Goal: Transaction & Acquisition: Purchase product/service

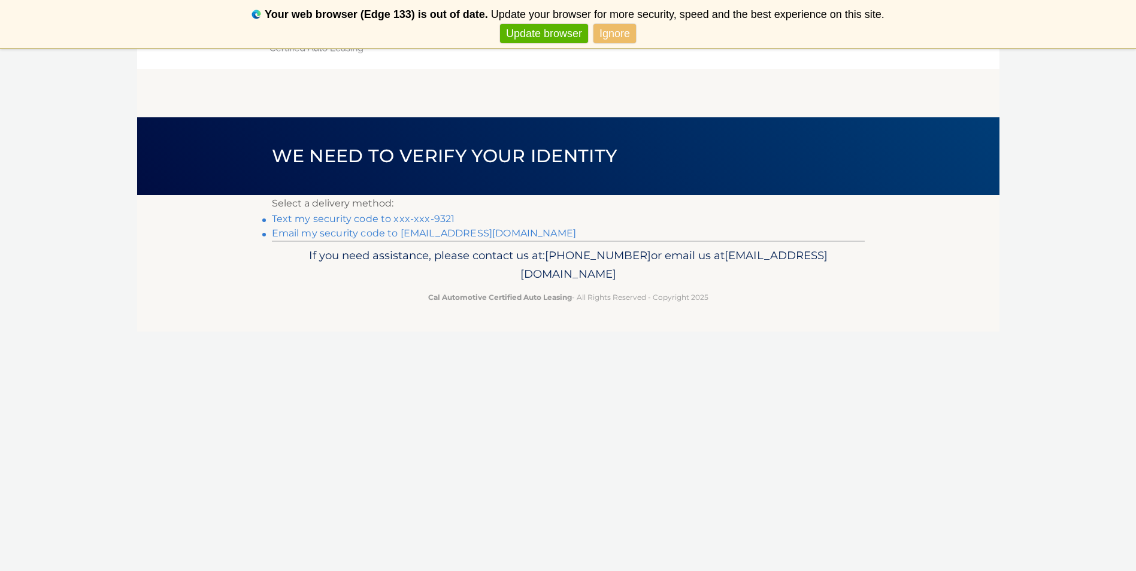
click at [608, 32] on link "Ignore" at bounding box center [615, 34] width 43 height 20
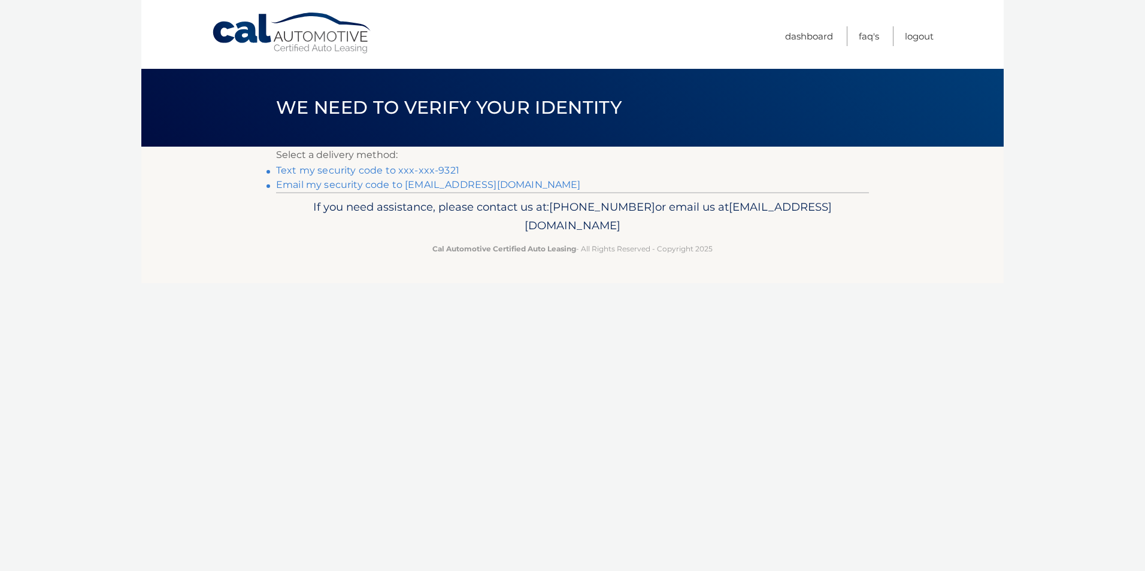
click at [431, 167] on link "Text my security code to xxx-xxx-9321" at bounding box center [367, 170] width 183 height 11
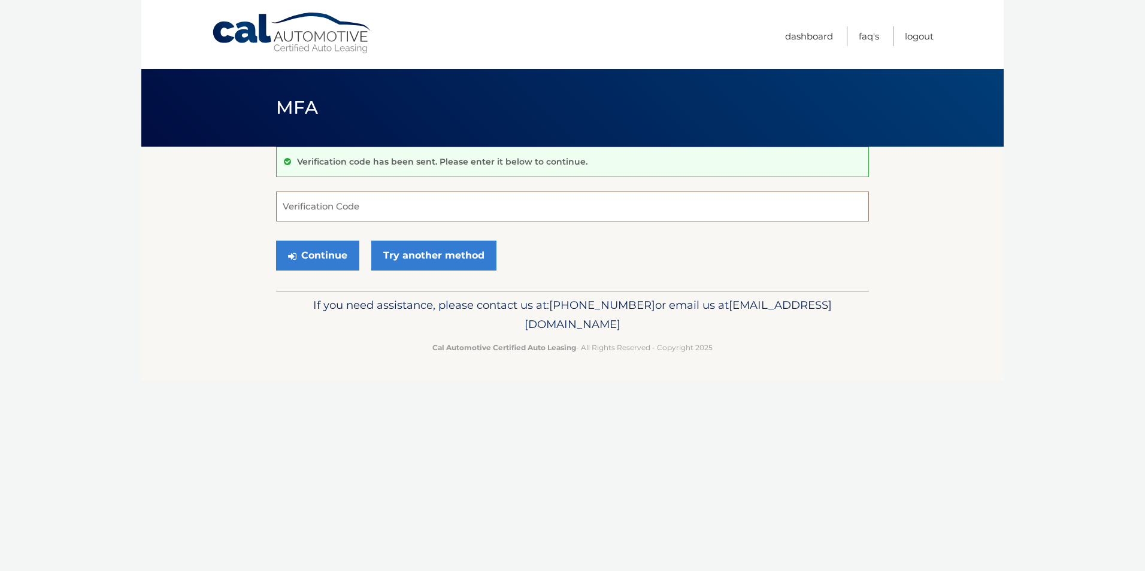
click at [494, 201] on input "Verification Code" at bounding box center [572, 207] width 593 height 30
click at [495, 201] on input "Verification Code" at bounding box center [572, 207] width 593 height 30
type input "646909"
click at [295, 252] on icon "submit" at bounding box center [292, 257] width 8 height 10
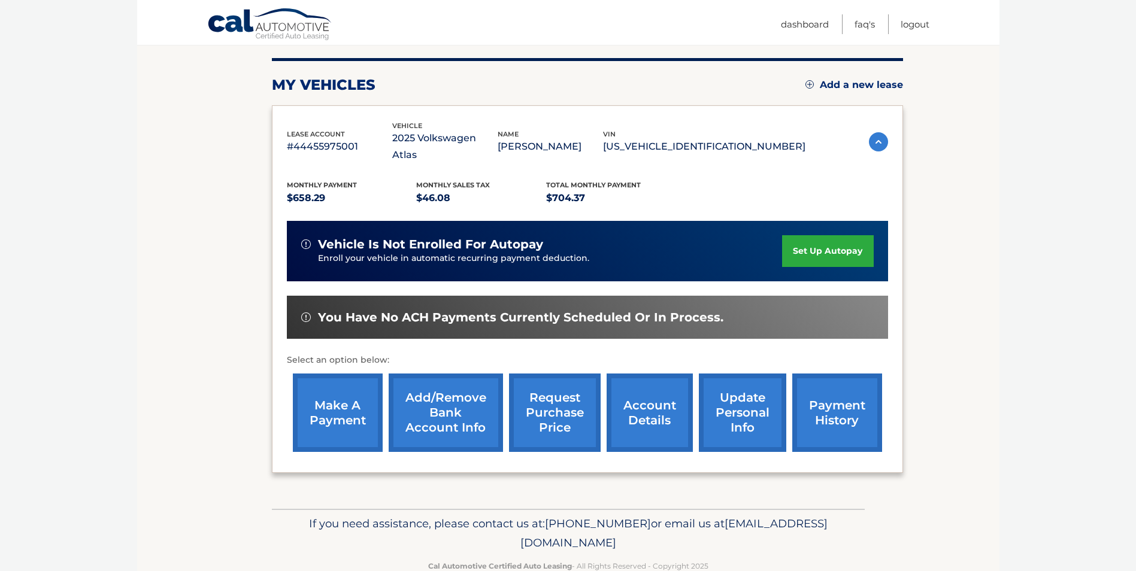
scroll to position [155, 0]
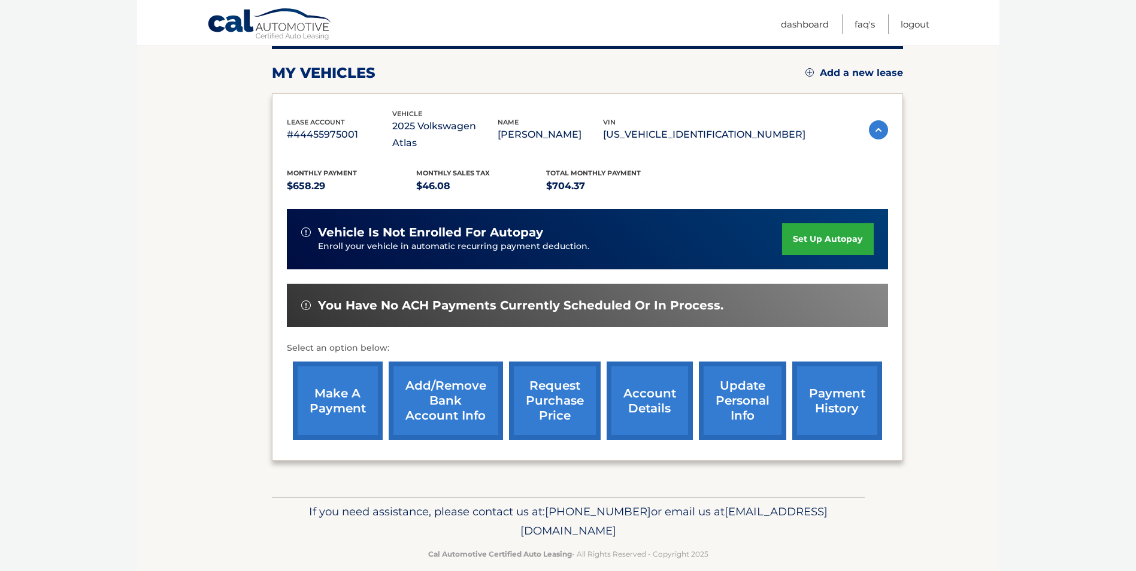
click at [336, 386] on link "make a payment" at bounding box center [338, 401] width 90 height 78
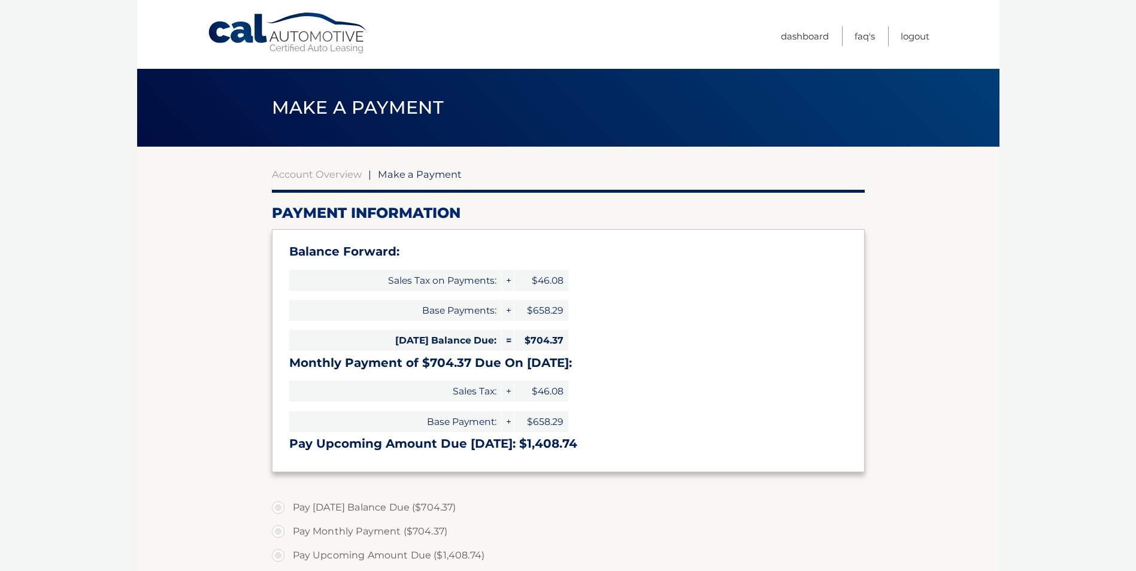
select select "Yjc0YjQ5ZWMtNDg2Ni00ZTAyLTljYWYtMjZmNTk4OTg0ZTcw"
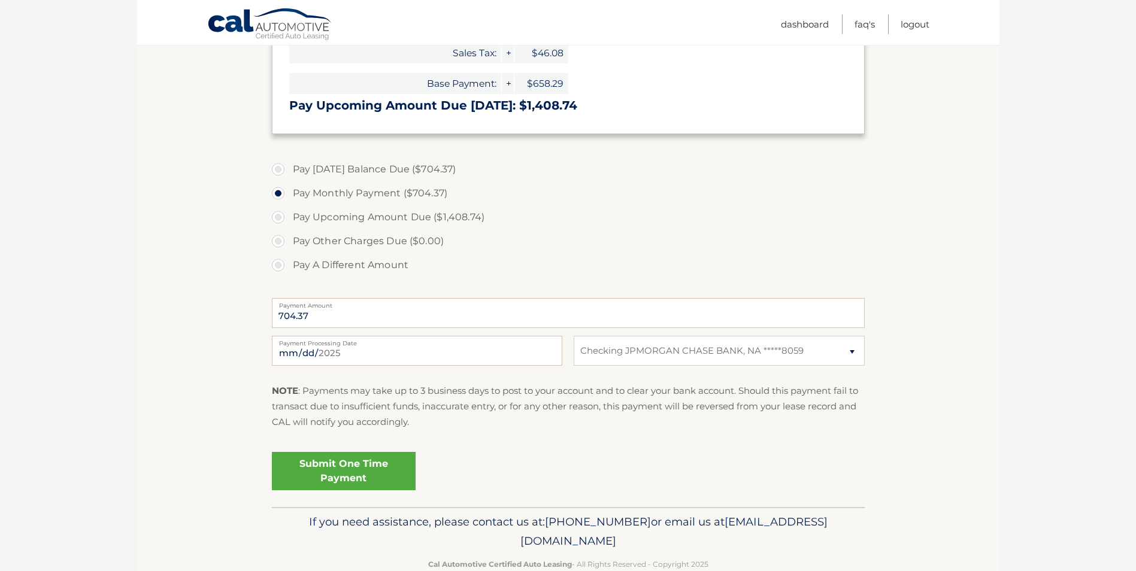
scroll to position [359, 0]
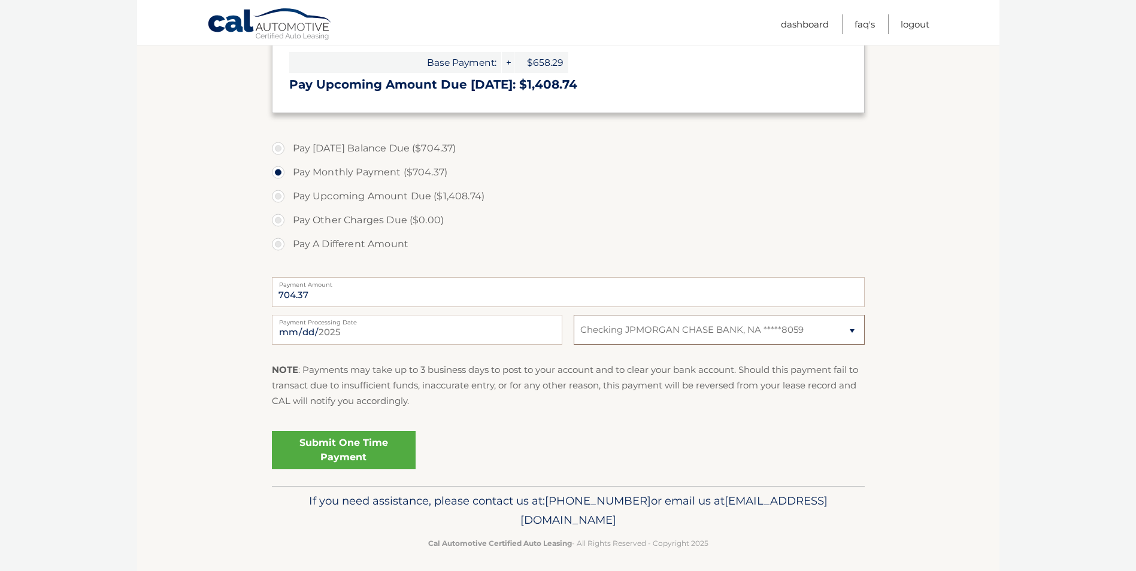
click at [851, 331] on select "Select Bank Account Checking JPMORGAN CHASE BANK, NA *****8059" at bounding box center [719, 330] width 290 height 30
click at [955, 334] on section "Account Overview | Make a Payment Payment Information Balance Forward: Sales Ta…" at bounding box center [568, 136] width 862 height 699
click at [697, 335] on select "Select Bank Account Checking JPMORGAN CHASE BANK, NA *****8059" at bounding box center [719, 330] width 290 height 30
click at [574, 315] on select "Select Bank Account Checking JPMORGAN CHASE BANK, NA *****8059" at bounding box center [719, 330] width 290 height 30
click at [715, 337] on select "Select Bank Account Checking JPMORGAN CHASE BANK, NA *****8059" at bounding box center [719, 330] width 290 height 30
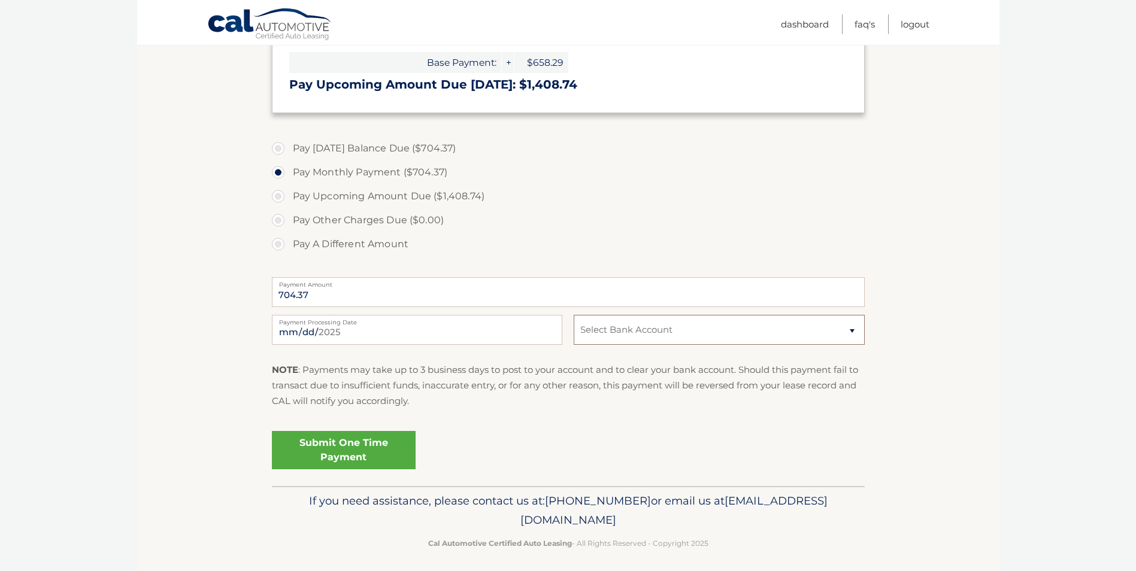
select select "Yjc0YjQ5ZWMtNDg2Ni00ZTAyLTljYWYtMjZmNTk4OTg0ZTcw"
click at [574, 315] on select "Select Bank Account Checking JPMORGAN CHASE BANK, NA *****8059" at bounding box center [719, 330] width 290 height 30
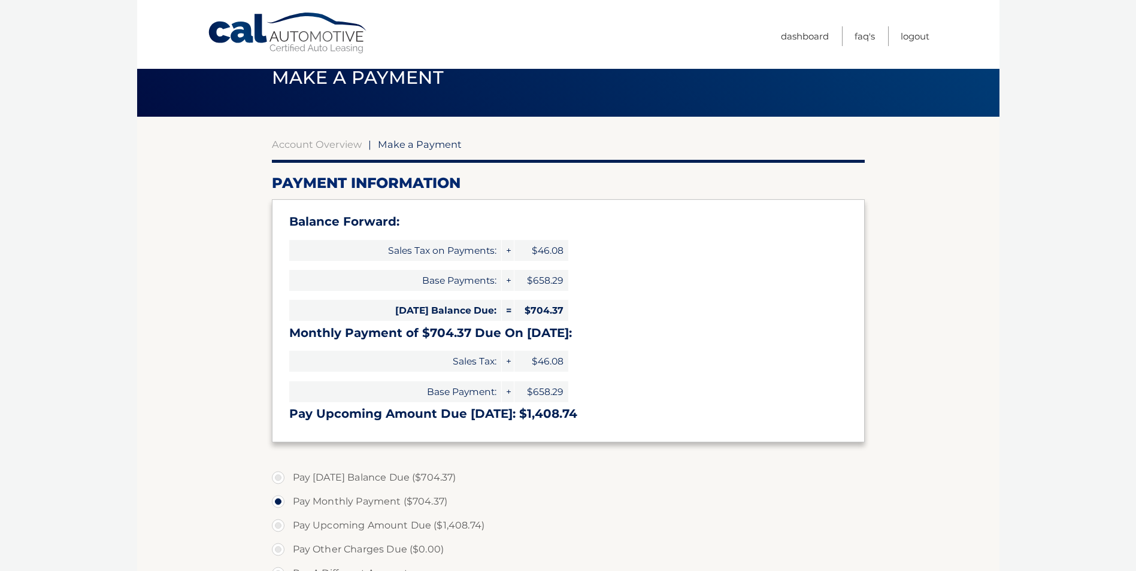
scroll to position [0, 0]
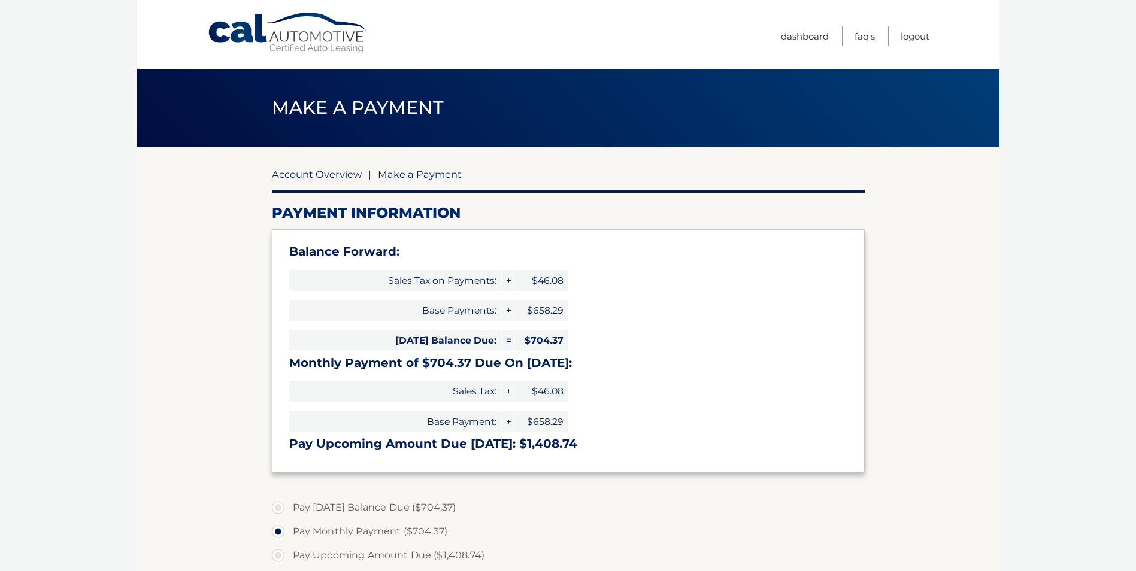
click at [326, 174] on link "Account Overview" at bounding box center [317, 174] width 90 height 12
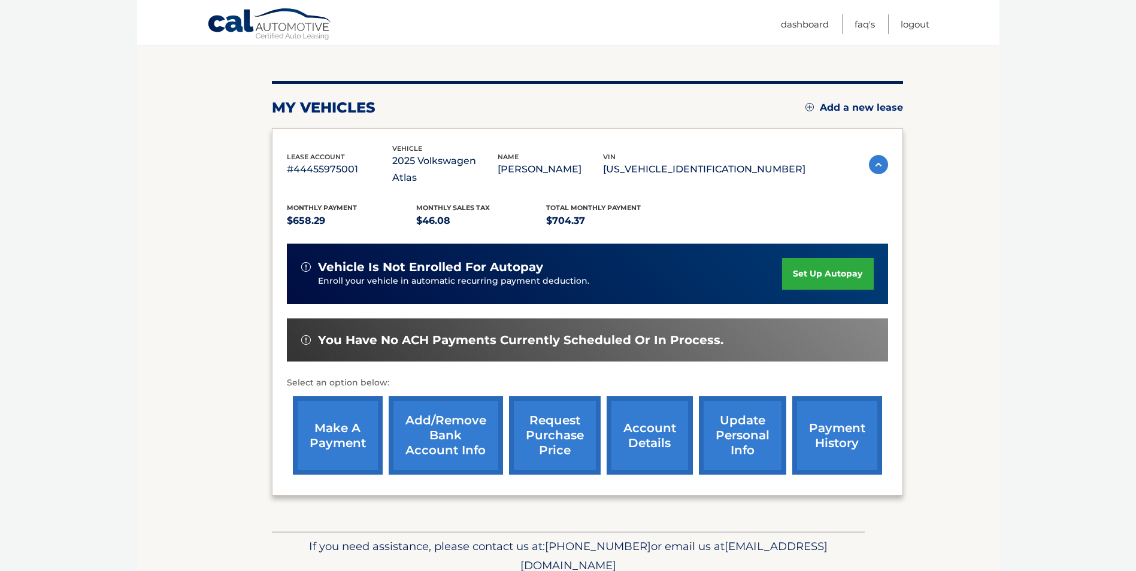
scroll to position [155, 0]
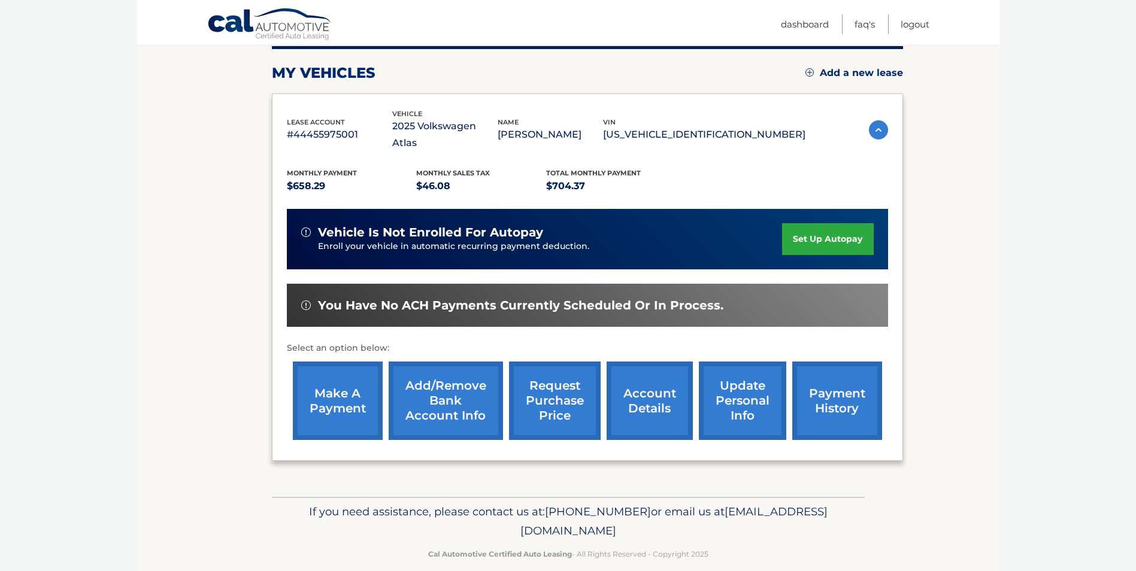
click at [448, 384] on link "Add/Remove bank account info" at bounding box center [446, 401] width 114 height 78
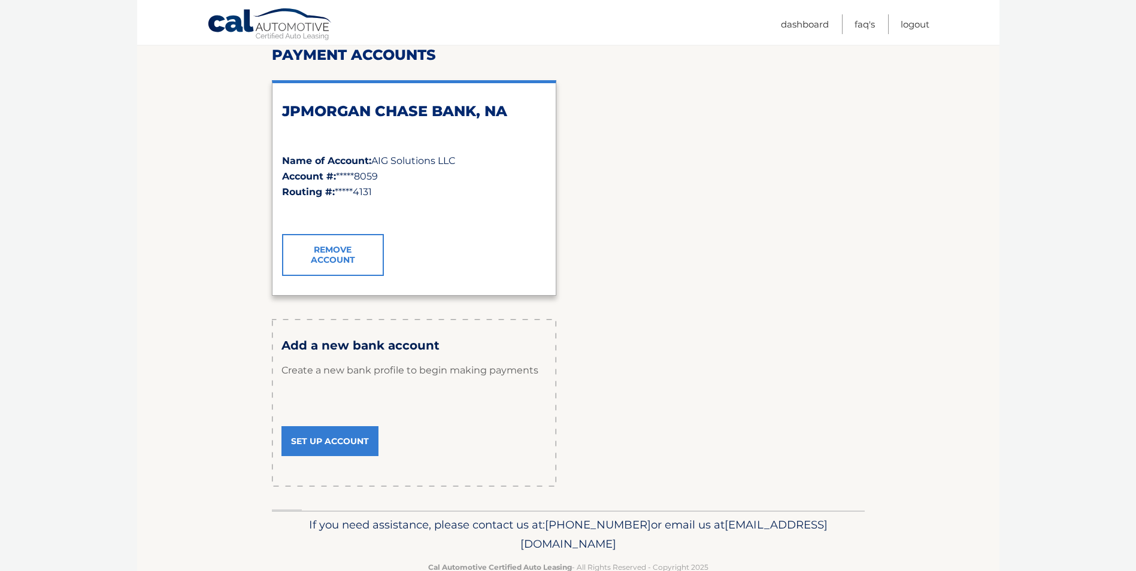
scroll to position [180, 0]
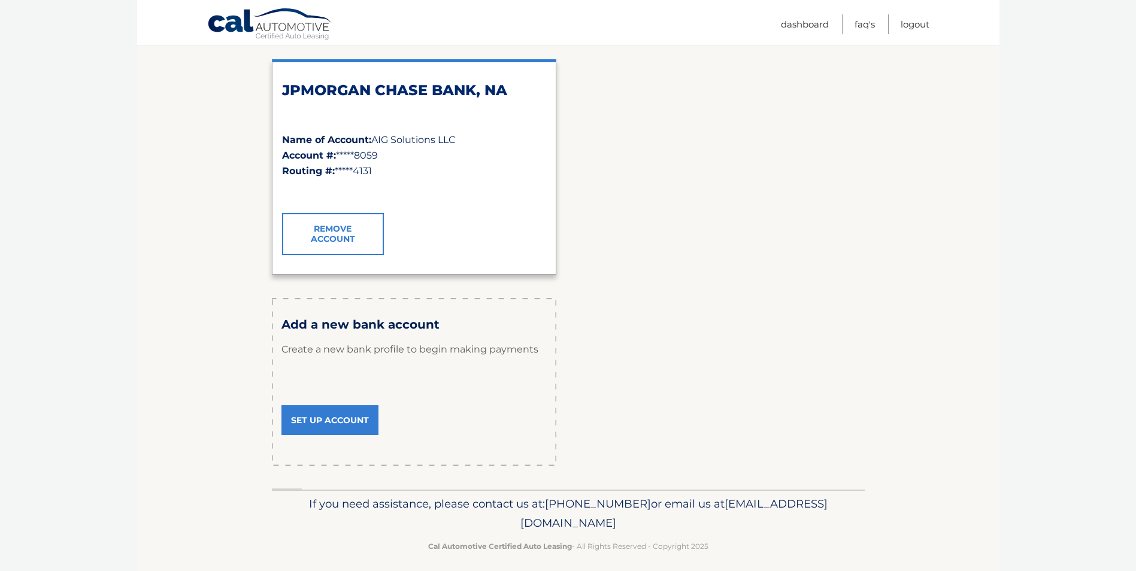
click at [335, 421] on link "Set Up Account" at bounding box center [329, 420] width 97 height 30
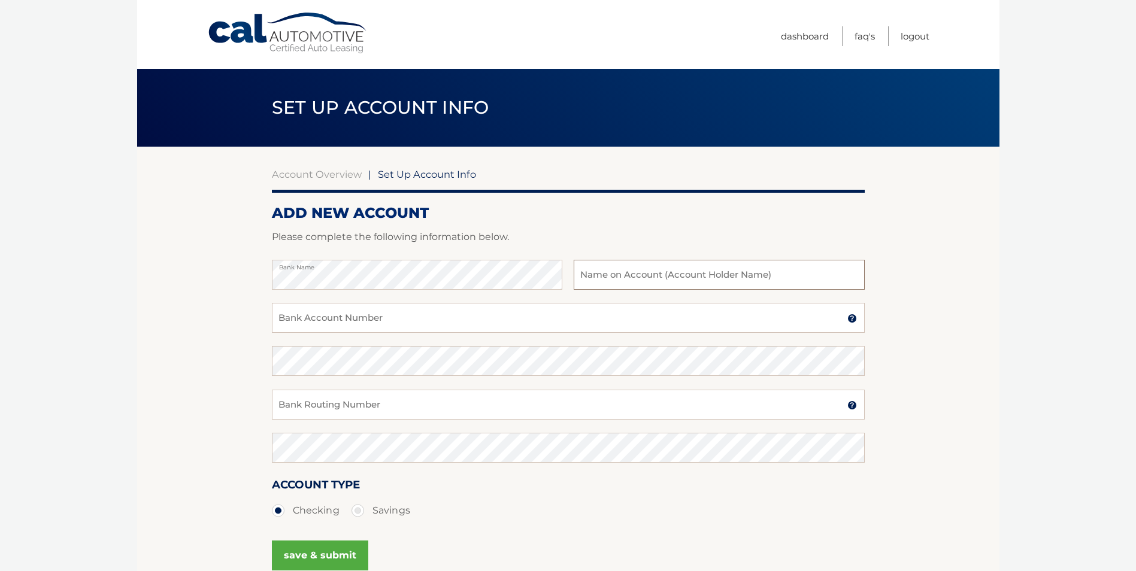
click at [614, 275] on input "text" at bounding box center [719, 275] width 290 height 30
type input "Andrea Grieco"
click at [531, 324] on input "Bank Account Number" at bounding box center [568, 318] width 593 height 30
type input "9119189998"
click at [446, 406] on input "Bank Routing Number" at bounding box center [568, 405] width 593 height 30
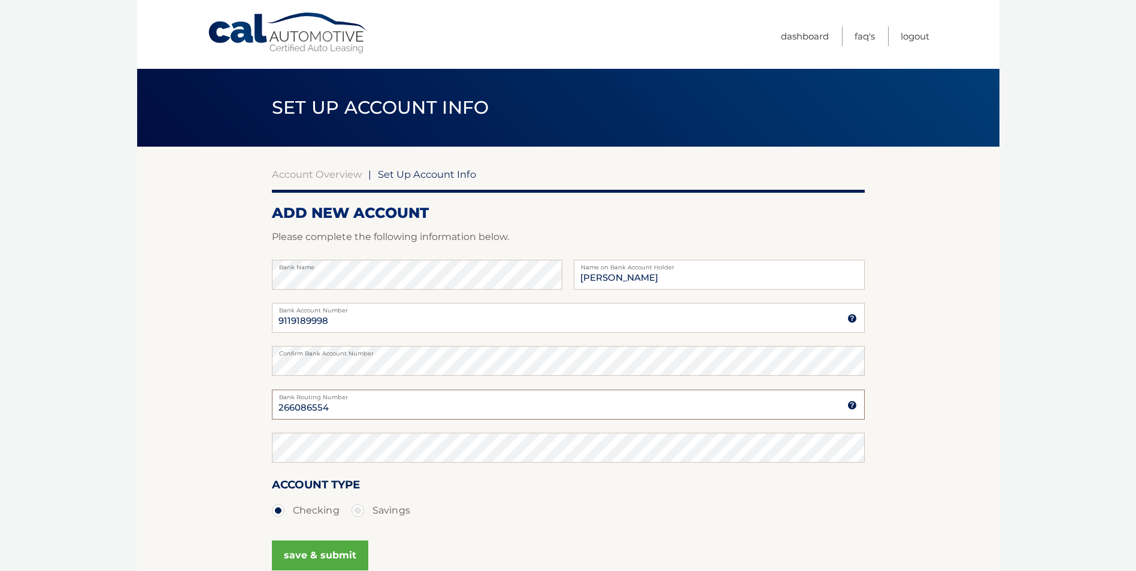
type input "266086554"
click at [510, 514] on ul "Checking Savings" at bounding box center [568, 511] width 593 height 24
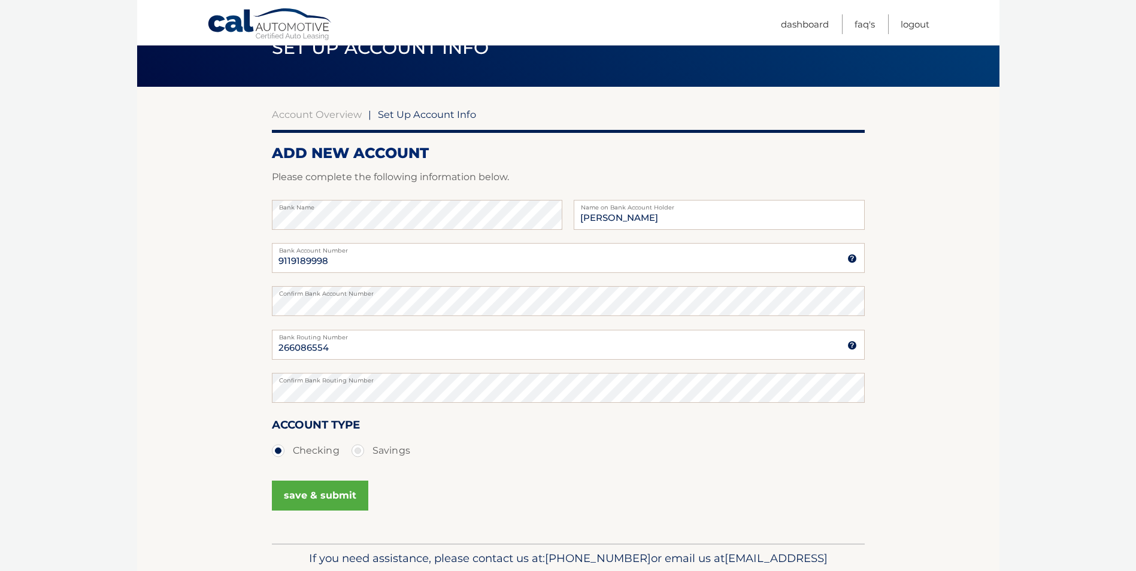
click at [335, 501] on button "save & submit" at bounding box center [320, 496] width 96 height 30
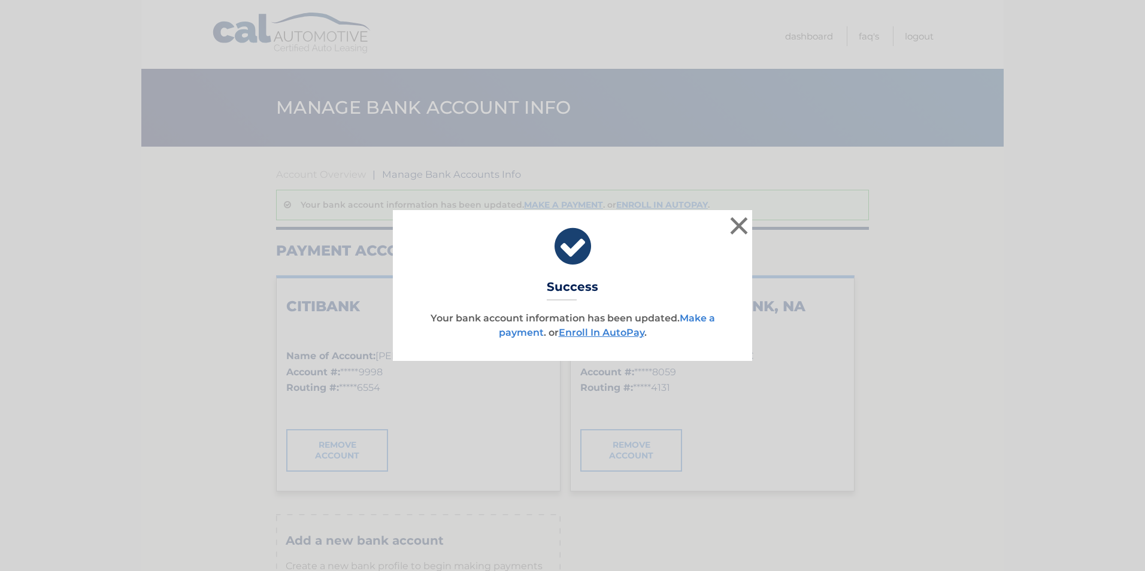
click at [698, 321] on link "Make a payment" at bounding box center [607, 326] width 216 height 26
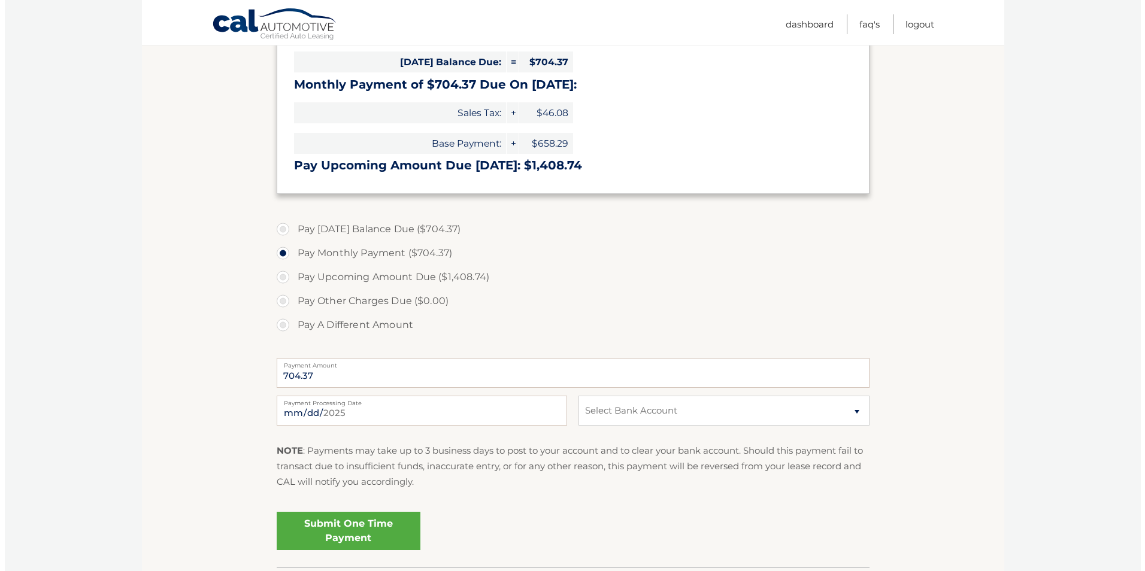
scroll to position [299, 0]
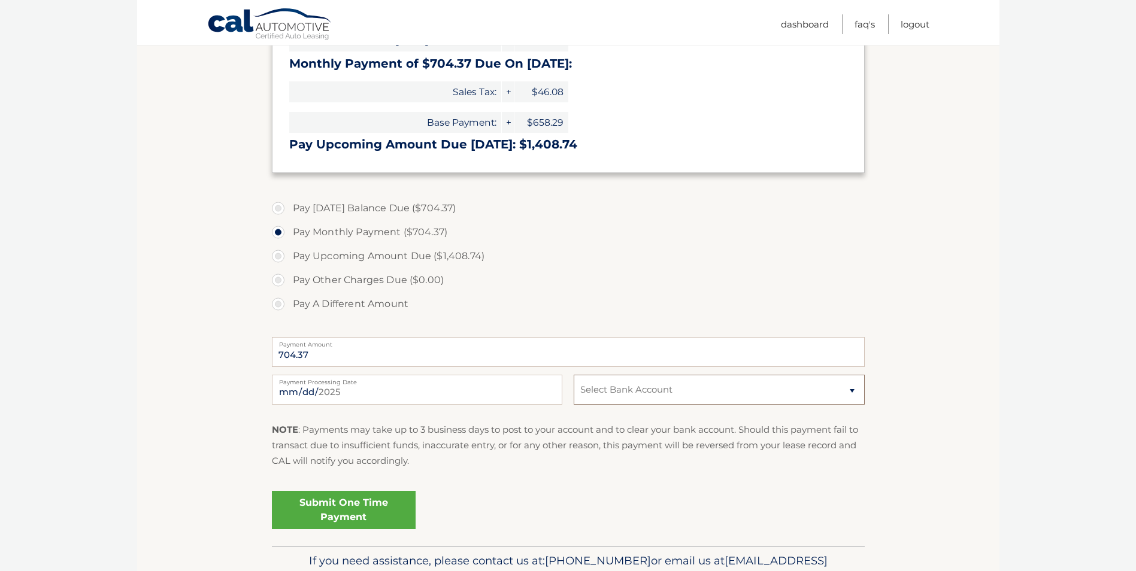
click at [631, 393] on select "Select Bank Account Checking CITIBANK *****9998 Checking JPMORGAN CHASE BANK, N…" at bounding box center [719, 390] width 290 height 30
select select "MzNhNWEzOTctNTBkZS00NmRjLWI5MDItMjc4MzIxNDg3N2U0"
click at [574, 375] on select "Select Bank Account Checking CITIBANK *****9998 Checking JPMORGAN CHASE BANK, N…" at bounding box center [719, 390] width 290 height 30
click at [353, 507] on link "Submit One Time Payment" at bounding box center [344, 510] width 144 height 38
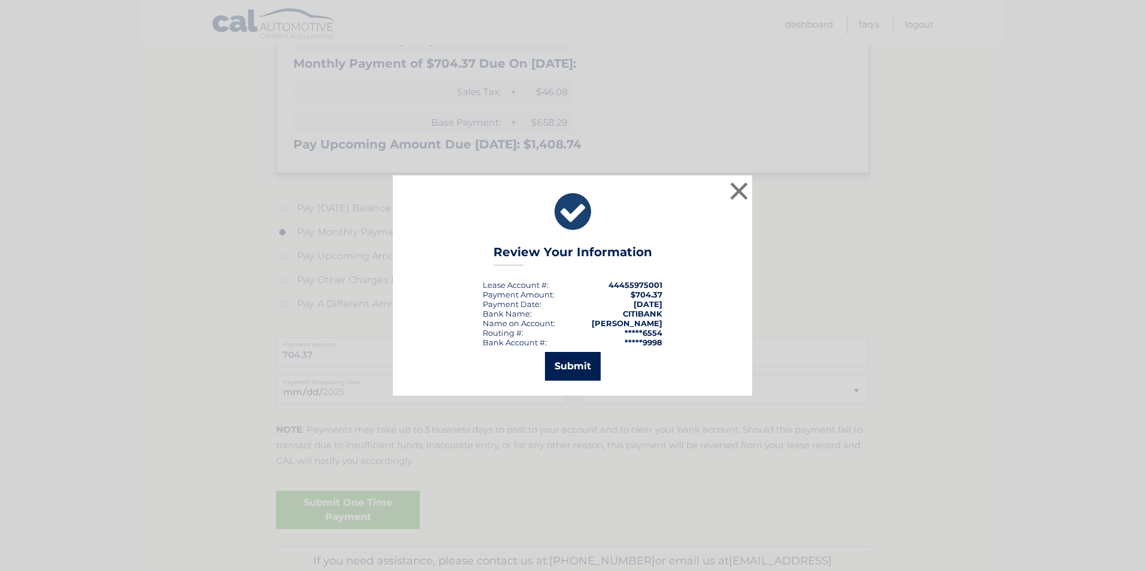
click at [573, 367] on button "Submit" at bounding box center [573, 366] width 56 height 29
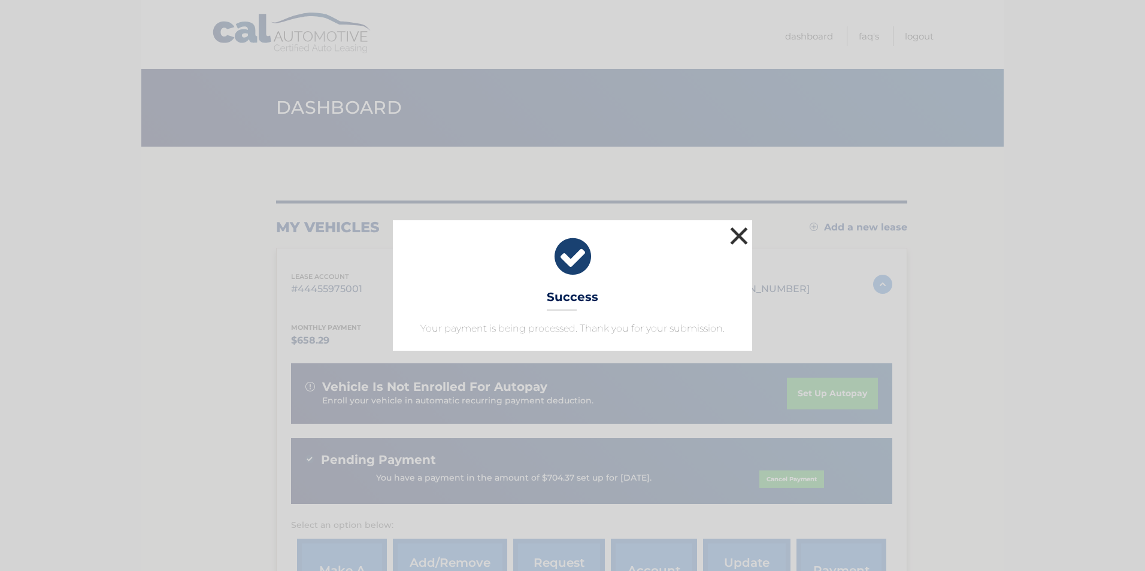
click at [742, 229] on button "×" at bounding box center [739, 236] width 24 height 24
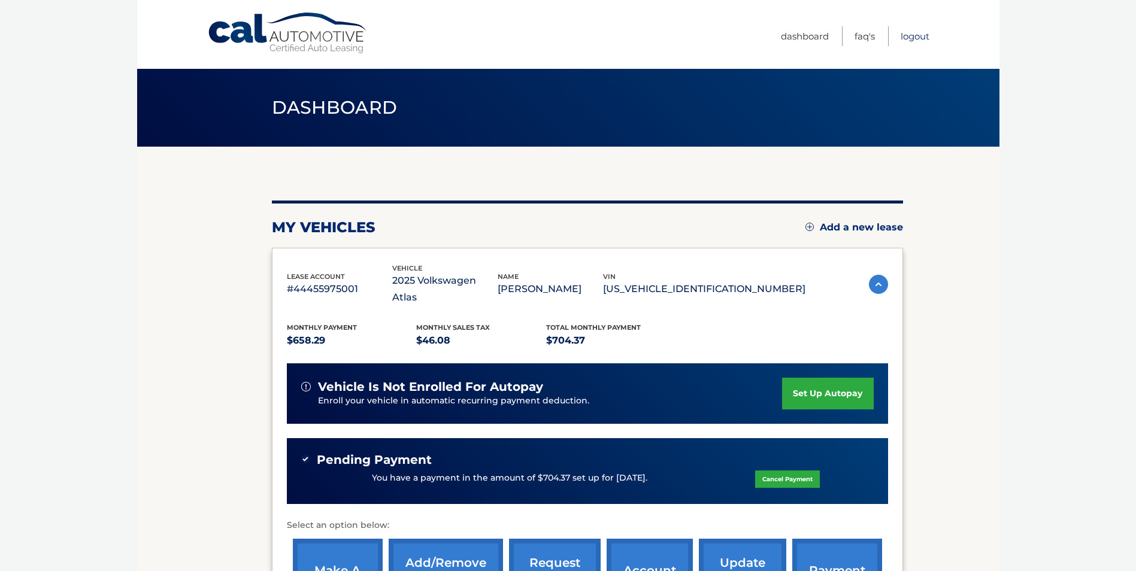
click at [914, 35] on link "Logout" at bounding box center [915, 36] width 29 height 20
